Goal: Ask a question

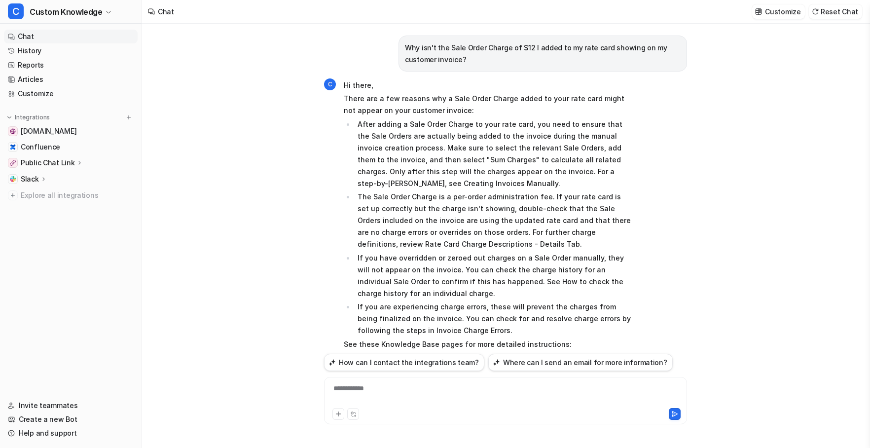
scroll to position [5341, 0]
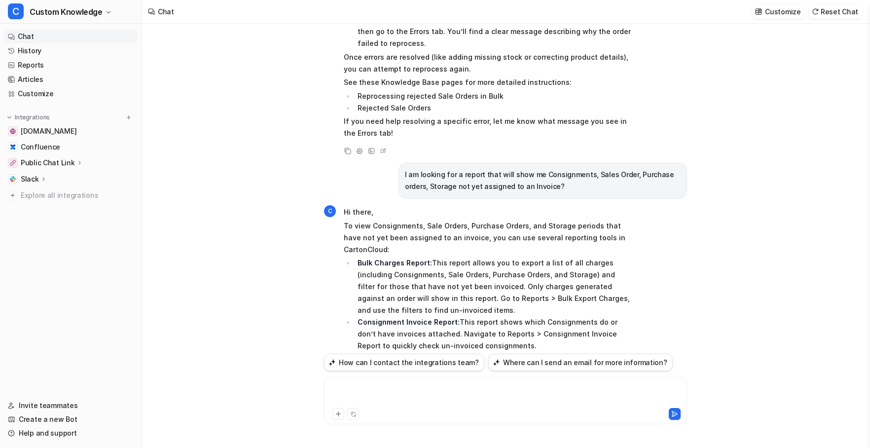
click at [364, 387] on div at bounding box center [505, 394] width 358 height 23
paste div
click at [672, 413] on icon at bounding box center [674, 413] width 7 height 7
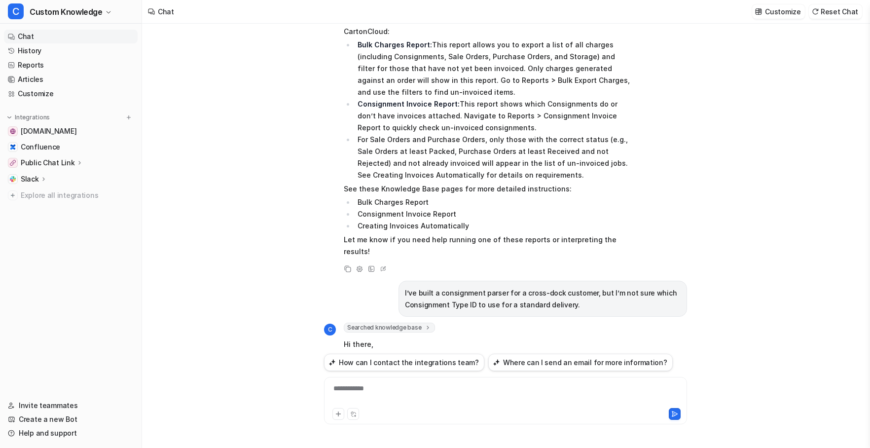
scroll to position [5571, 0]
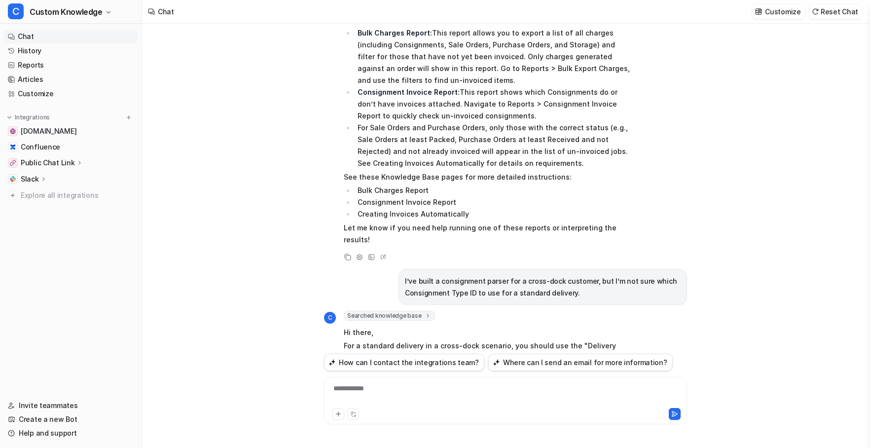
drag, startPoint x: 590, startPoint y: 303, endPoint x: 408, endPoint y: 306, distance: 181.4
copy p "need help identifying the specific Consignment Type ID"
click at [368, 386] on div at bounding box center [505, 394] width 358 height 23
click at [675, 414] on icon at bounding box center [674, 413] width 7 height 7
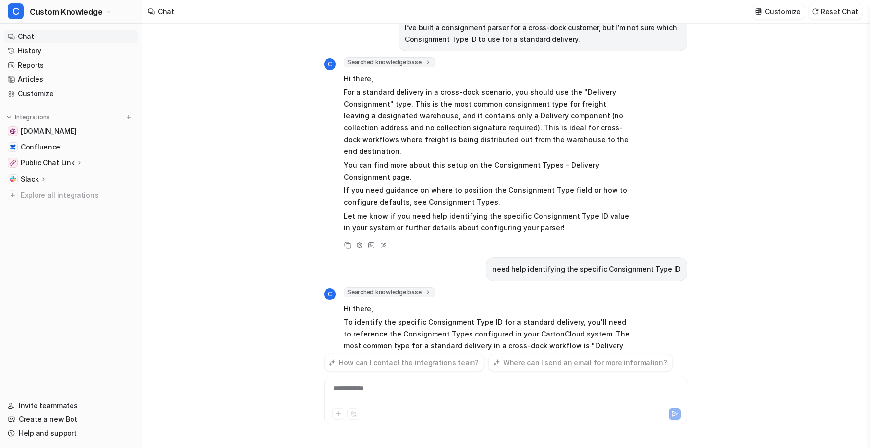
scroll to position [5863, 0]
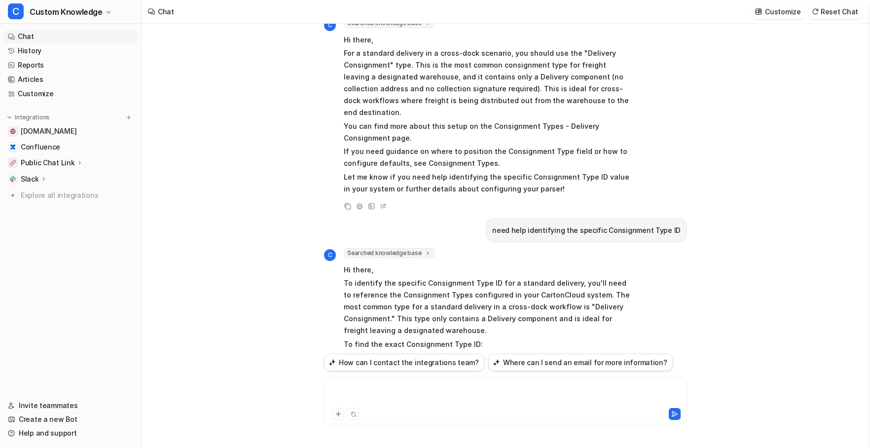
click at [350, 389] on div at bounding box center [505, 394] width 358 height 23
click at [413, 387] on div "**********" at bounding box center [505, 394] width 358 height 23
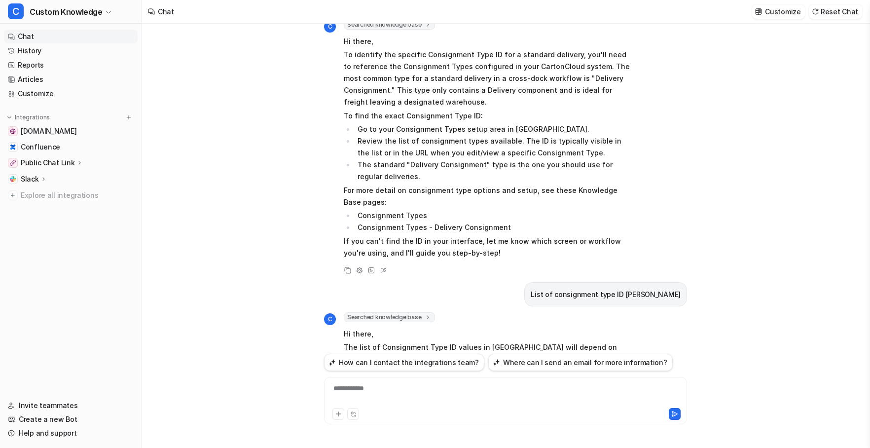
scroll to position [6170, 0]
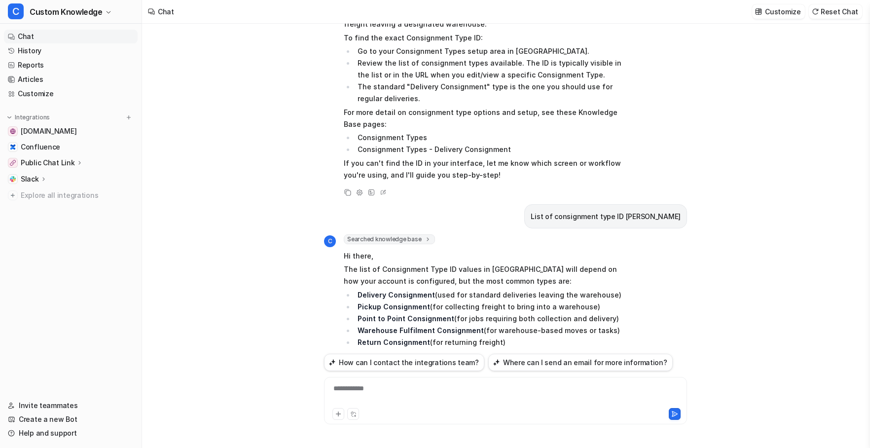
drag, startPoint x: 366, startPoint y: 302, endPoint x: 495, endPoint y: 303, distance: 129.2
copy p "need the exact numeric ID for each type"
click at [386, 393] on div "**********" at bounding box center [505, 394] width 358 height 23
click at [674, 412] on icon at bounding box center [674, 413] width 7 height 7
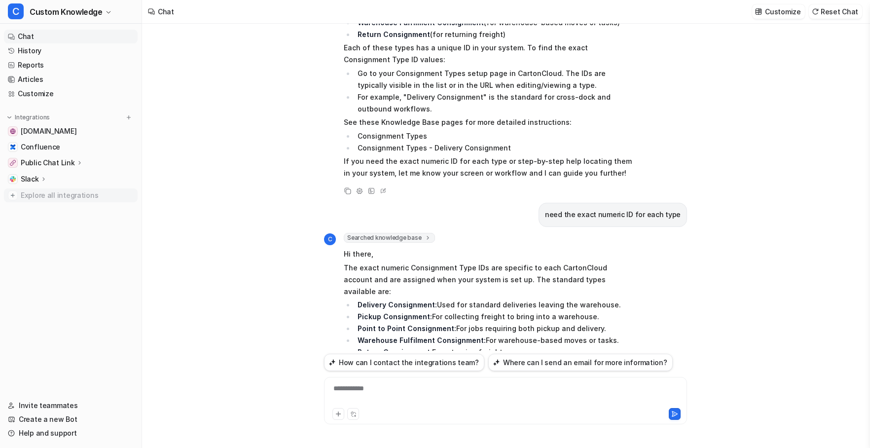
scroll to position [6489, 0]
